Goal: Ask a question

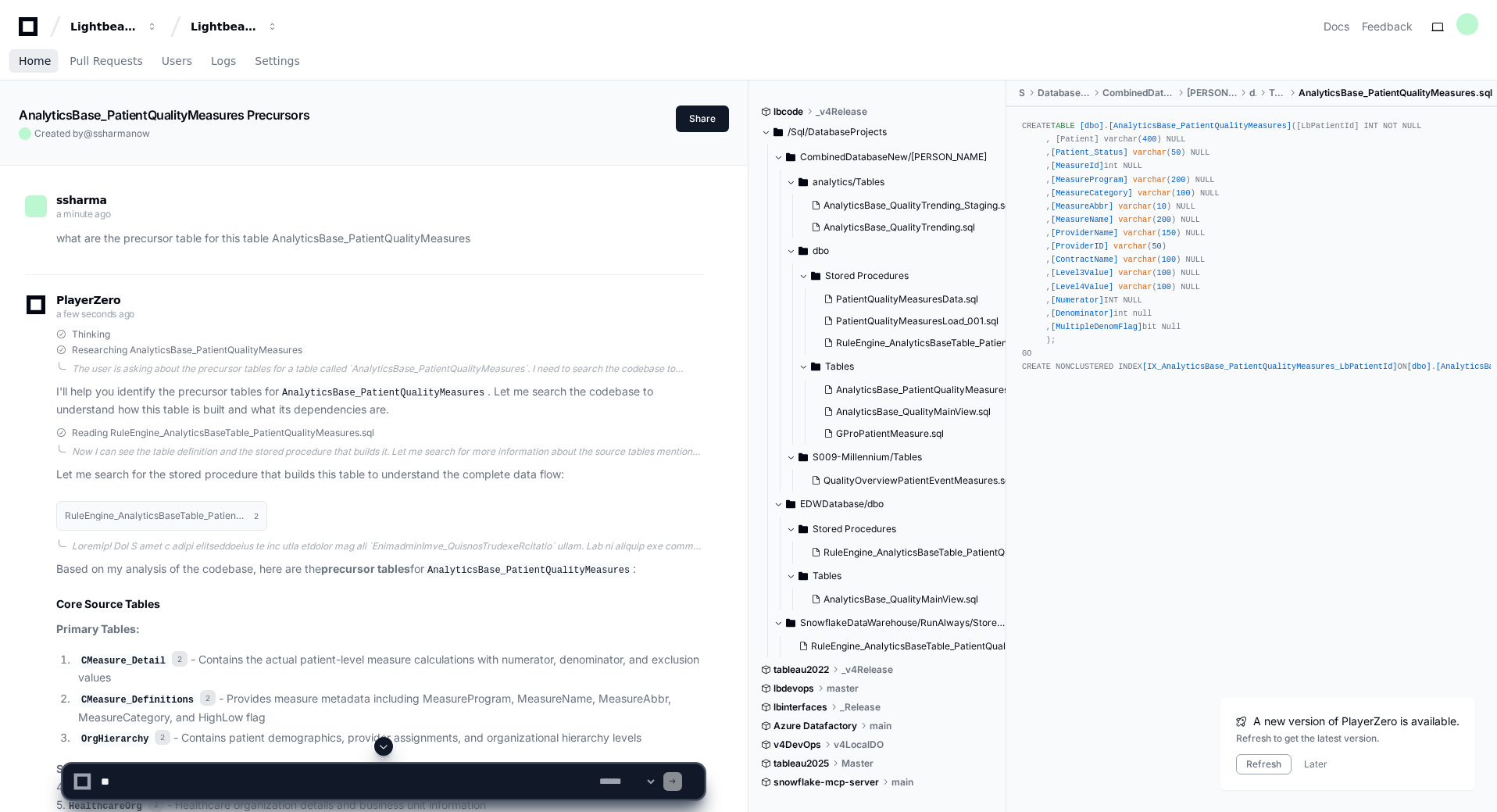
click at [36, 63] on span "Home" at bounding box center [34, 61] width 32 height 10
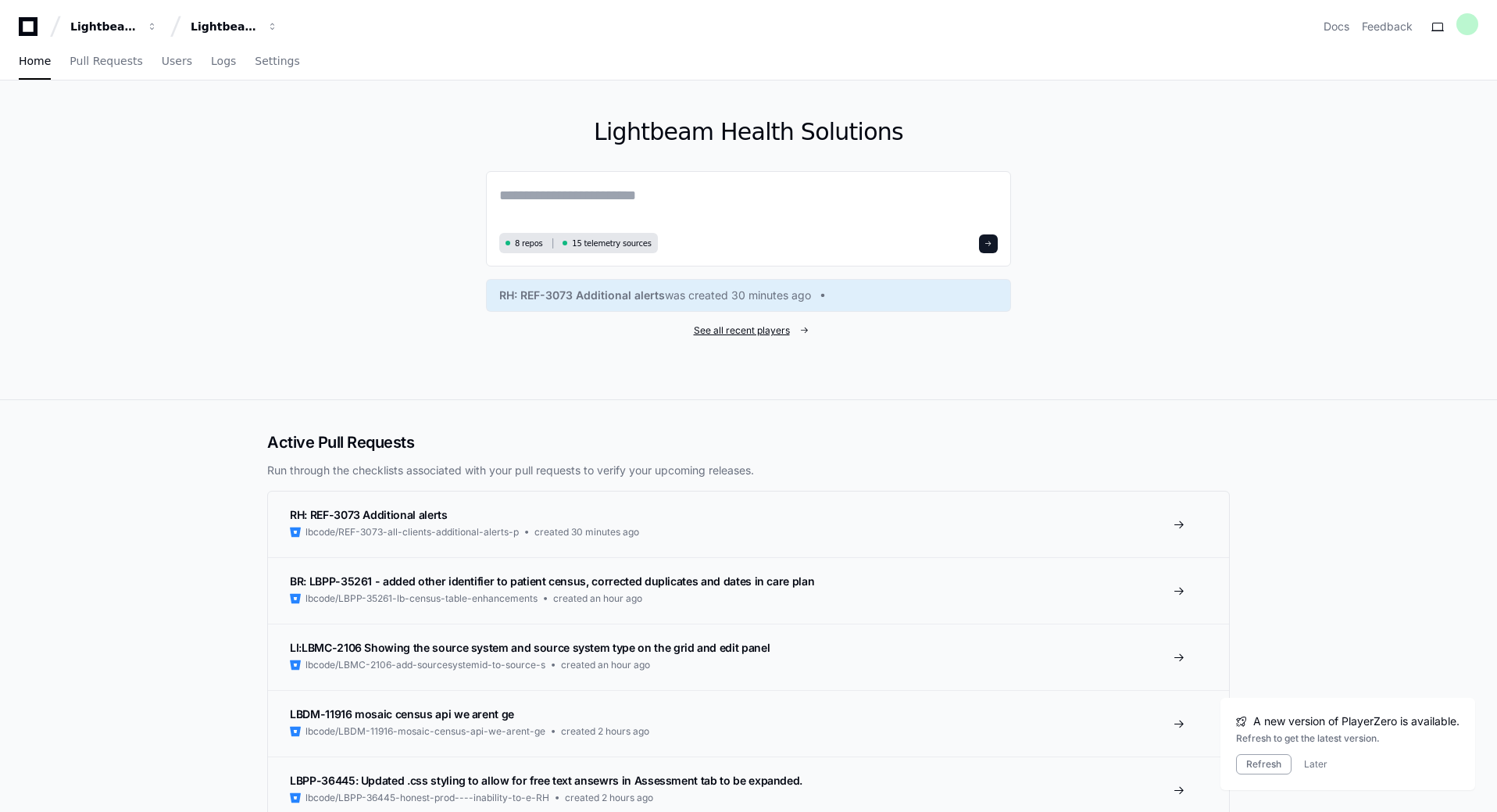
click at [781, 336] on span "See all recent players" at bounding box center [742, 330] width 96 height 13
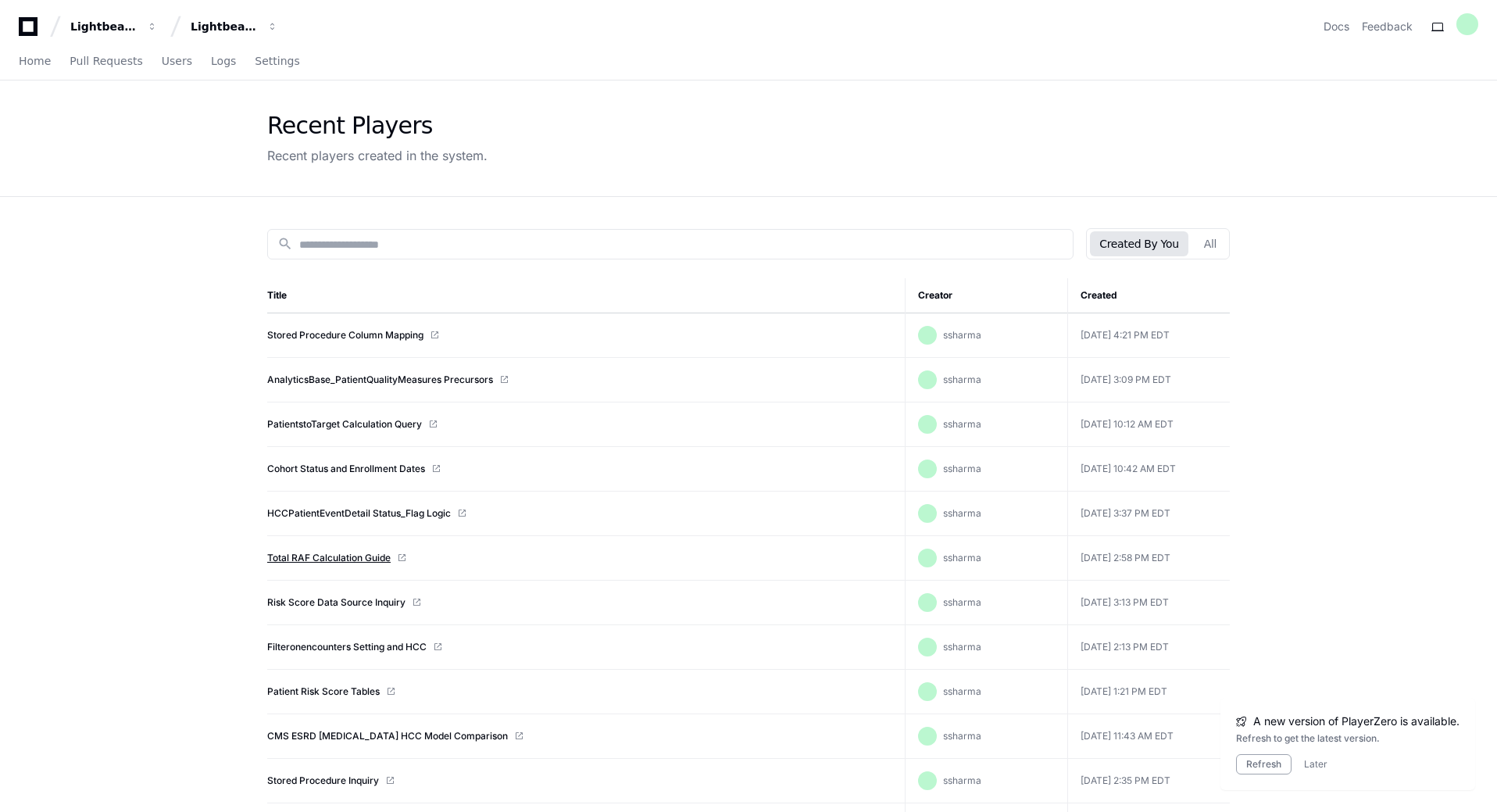
click at [354, 555] on link "Total RAF Calculation Guide" at bounding box center [329, 557] width 123 height 13
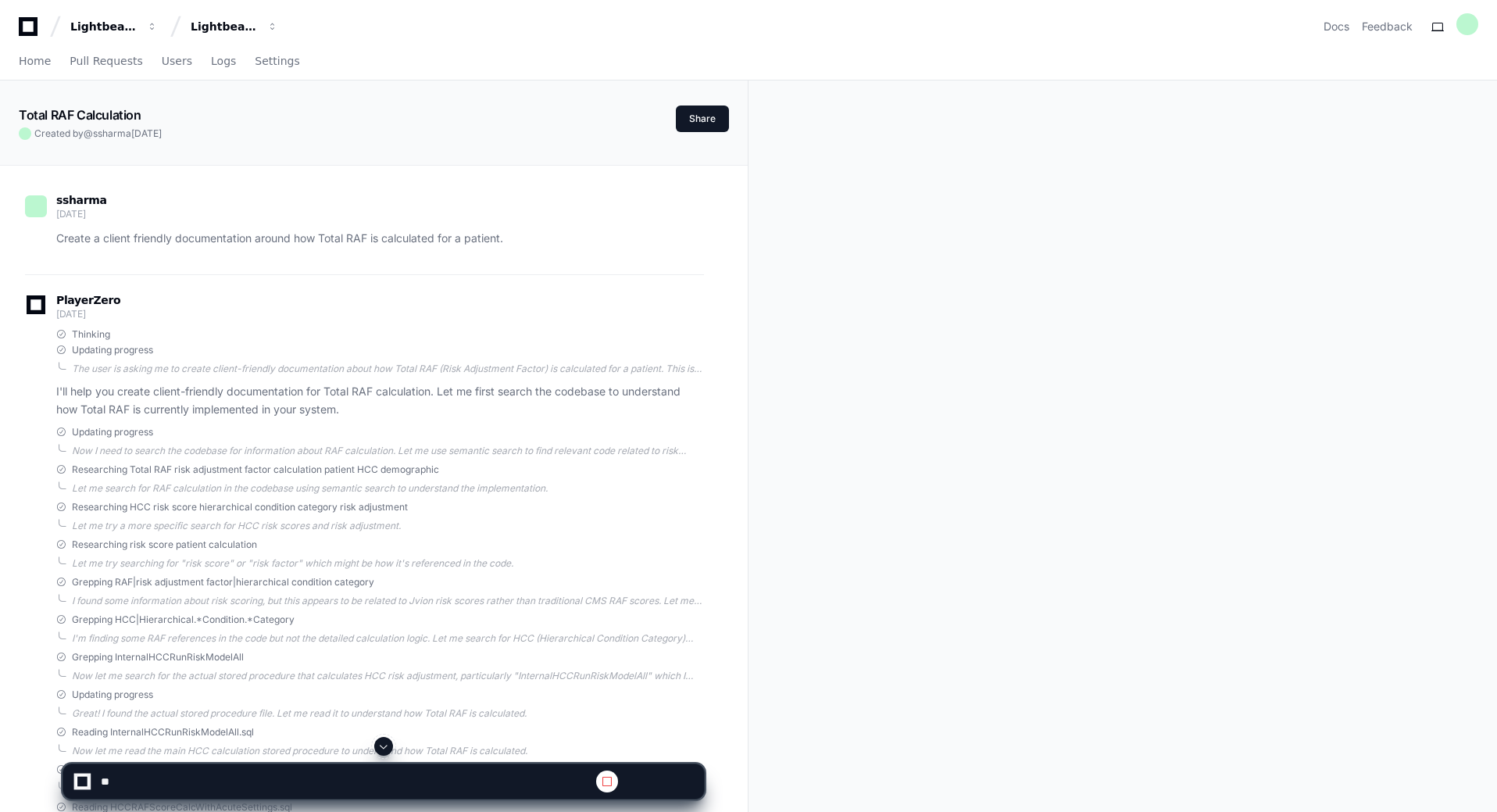
click at [381, 742] on span at bounding box center [384, 746] width 13 height 13
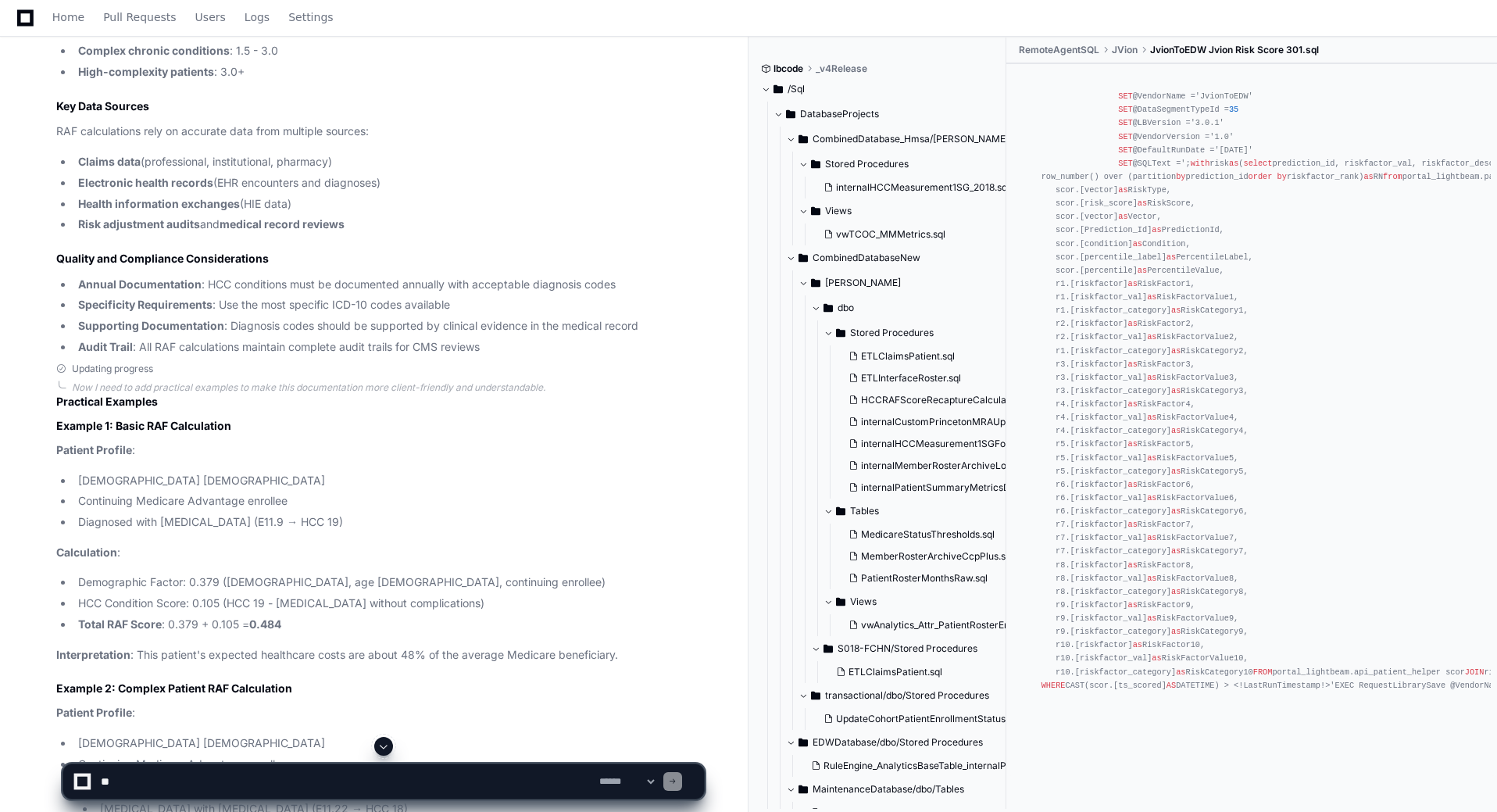
scroll to position [2968, 0]
